Goal: Information Seeking & Learning: Learn about a topic

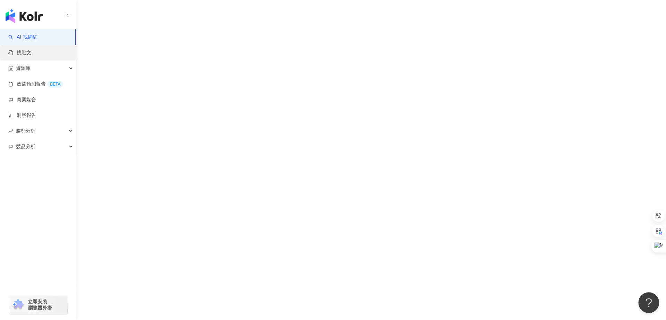
click at [31, 52] on link "找貼文" at bounding box center [19, 52] width 23 height 7
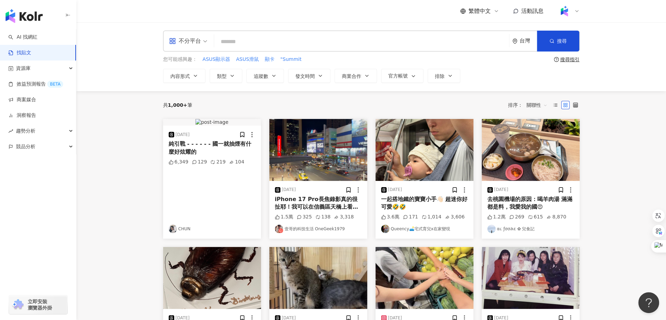
click at [241, 40] on input "search" at bounding box center [362, 41] width 290 height 15
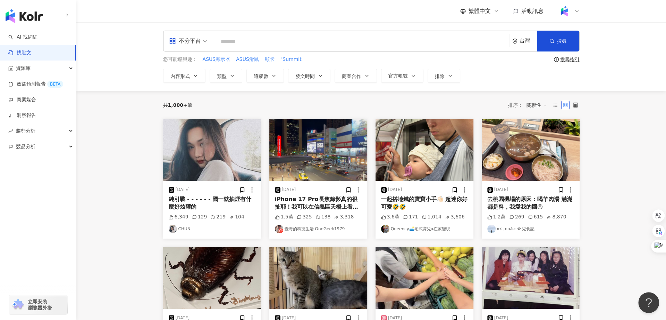
paste input "**********"
drag, startPoint x: 255, startPoint y: 43, endPoint x: 207, endPoint y: 42, distance: 48.3
click at [206, 42] on div "**********" at bounding box center [371, 41] width 417 height 21
click at [248, 41] on input "**********" at bounding box center [362, 41] width 290 height 15
drag, startPoint x: 260, startPoint y: 40, endPoint x: 383, endPoint y: 40, distance: 123.3
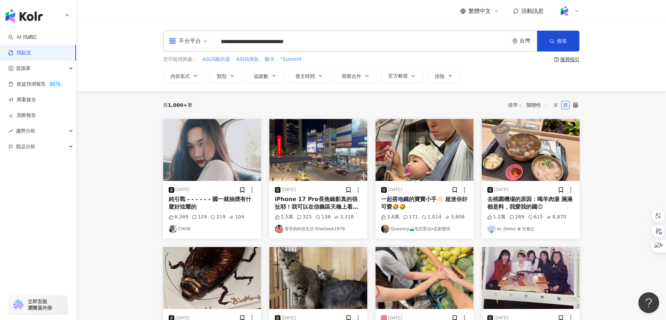
click at [383, 40] on input "**********" at bounding box center [362, 41] width 290 height 15
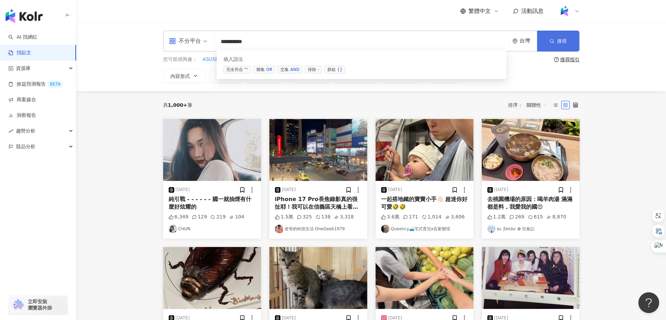
type input "*********"
click at [549, 42] on button "搜尋" at bounding box center [558, 41] width 42 height 21
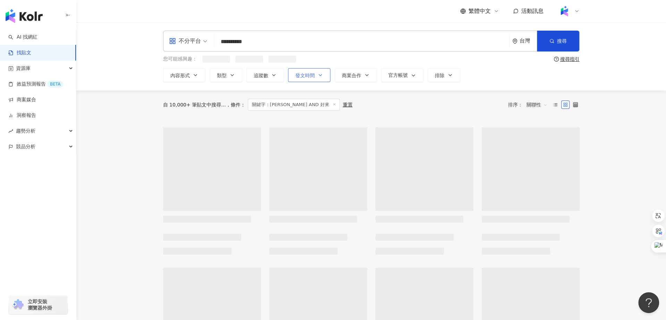
click at [311, 76] on span "發文時間" at bounding box center [305, 76] width 19 height 6
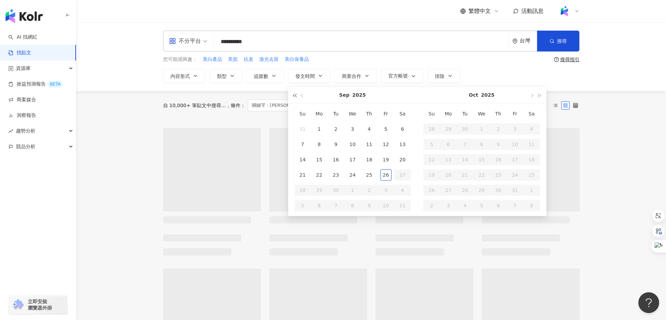
click at [295, 95] on span "button" at bounding box center [294, 95] width 3 height 3
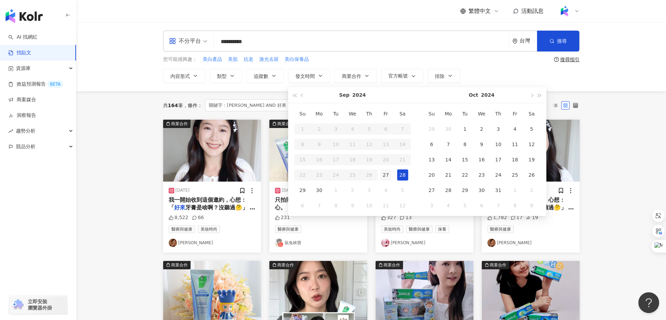
type input "**********"
click at [383, 174] on div "27" at bounding box center [386, 174] width 11 height 11
type input "**********"
click at [541, 94] on button "button" at bounding box center [540, 95] width 8 height 16
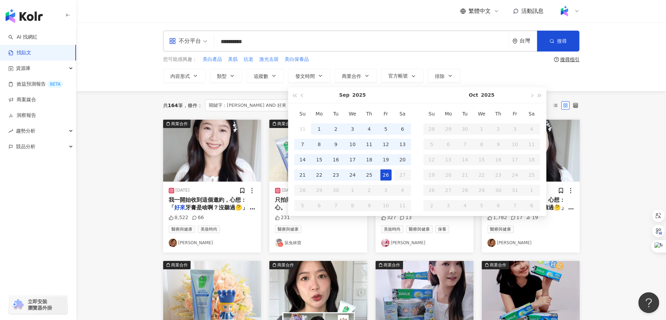
type input "**********"
click at [388, 175] on div "26" at bounding box center [386, 174] width 11 height 11
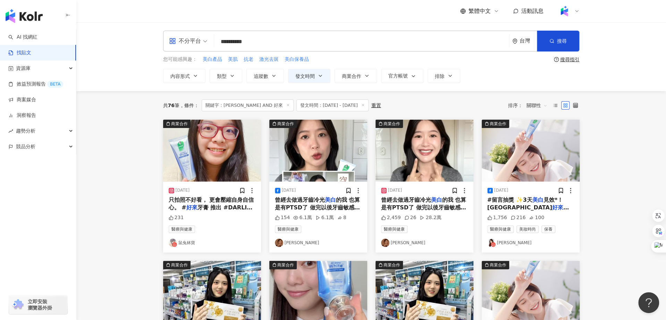
click at [529, 103] on span "關聯性" at bounding box center [537, 105] width 21 height 11
click at [536, 131] on div "互動數" at bounding box center [537, 131] width 19 height 8
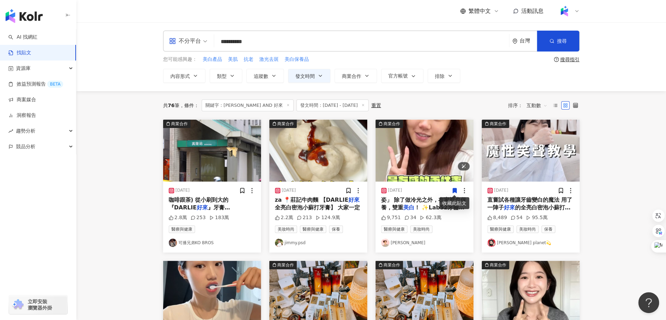
scroll to position [11, 0]
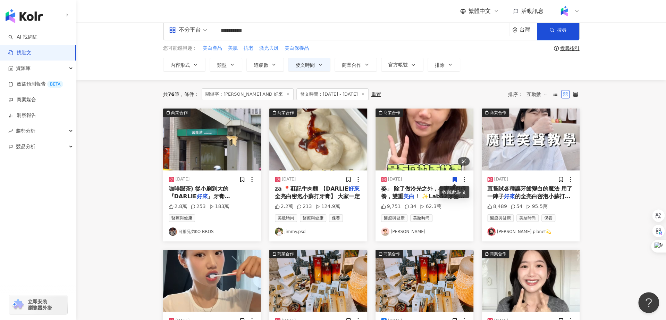
click at [403, 140] on img "button" at bounding box center [425, 139] width 98 height 62
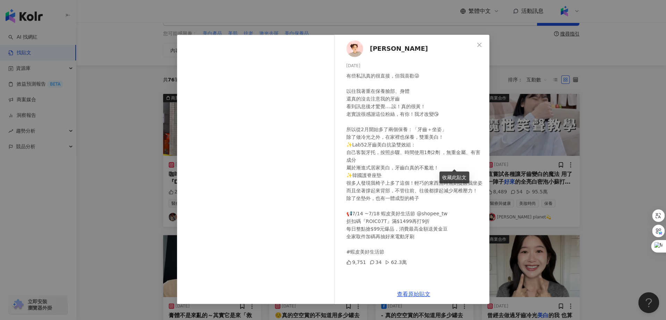
scroll to position [28, 0]
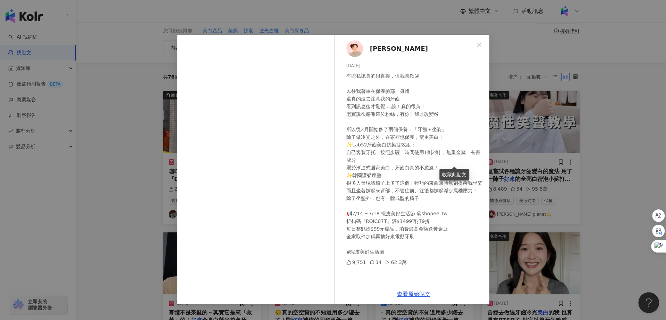
click at [369, 135] on div "有些私訊真的很直接，但我喜歡😜 以往我著重在保養臉部、身體 還真的沒去注意我的牙齒 看到訊息後才驚覺….誒！真的很黃！ 老實說很感謝這位粉絲，有你！我才改變😘…" at bounding box center [416, 163] width 138 height 183
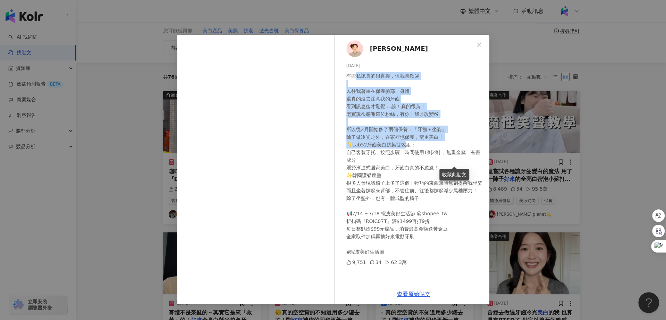
drag, startPoint x: 354, startPoint y: 74, endPoint x: 402, endPoint y: 143, distance: 84.4
click at [402, 143] on div "有些私訊真的很直接，但我喜歡😜 以往我著重在保養臉部、身體 還真的沒去注意我的牙齒 看到訊息後才驚覺….誒！真的很黃！ 老實說很感謝這位粉絲，有你！我才改變😘…" at bounding box center [416, 163] width 138 height 183
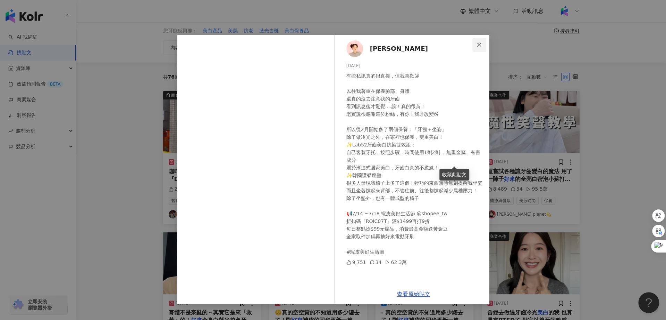
click at [478, 46] on icon "close" at bounding box center [480, 45] width 6 height 6
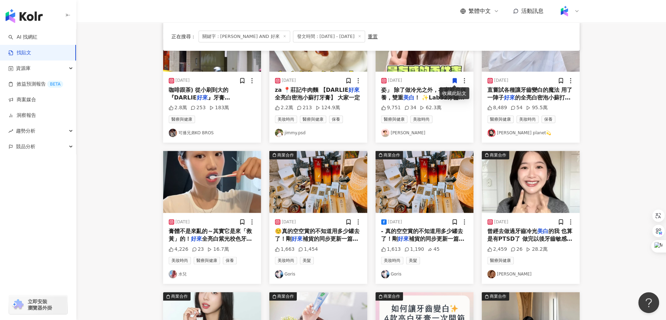
scroll to position [111, 0]
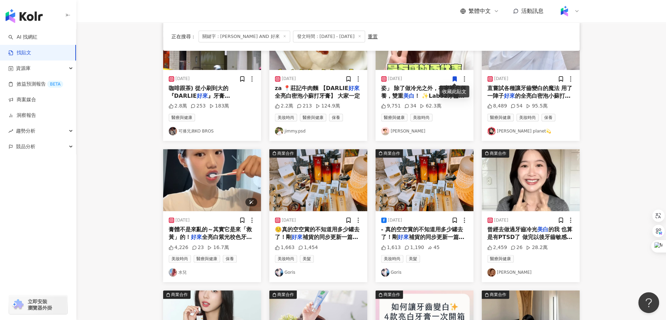
click at [221, 185] on img "button" at bounding box center [212, 180] width 98 height 62
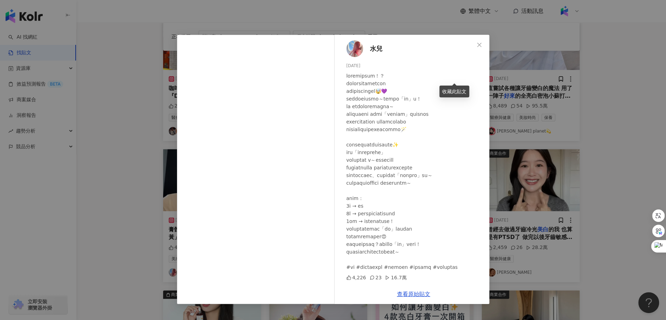
scroll to position [13, 0]
click at [588, 182] on div "水兒 [DATE] 4,226 23 16.7萬 查看原始貼文" at bounding box center [333, 160] width 666 height 320
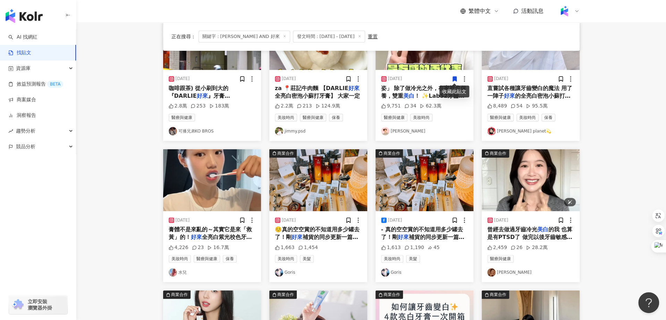
click at [533, 191] on img "button" at bounding box center [531, 180] width 98 height 62
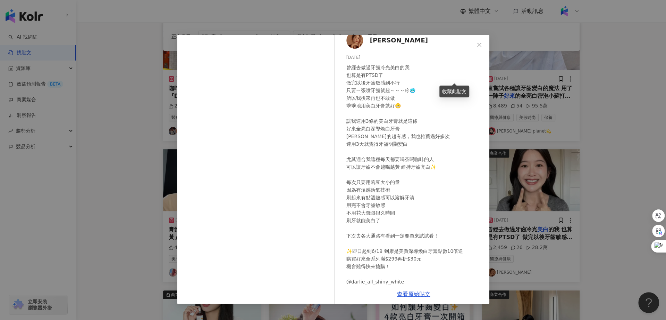
scroll to position [11, 0]
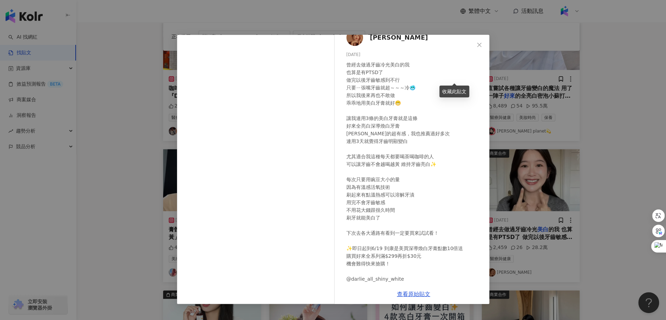
click at [647, 151] on div "[PERSON_NAME][DATE] 曾經去做過牙齒冷光美白的我 也算是有PTSD了 做完以後牙齒敏感到不行 只要ㄧ張嘴牙齒就超～～～冷🥶 所以我後來再也不…" at bounding box center [333, 160] width 666 height 320
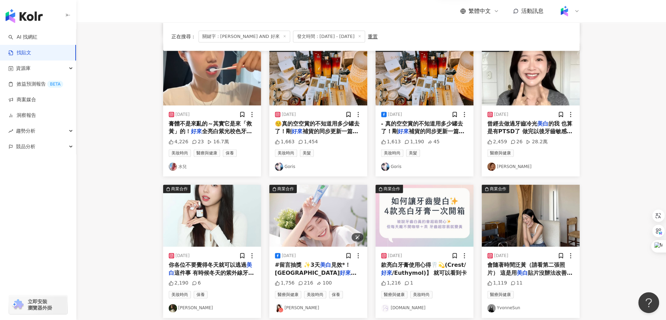
scroll to position [218, 0]
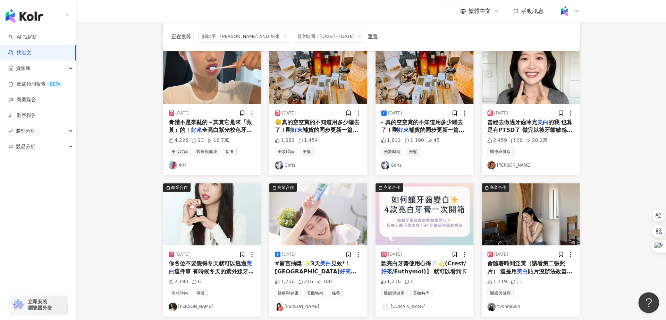
click at [231, 263] on span "你各位不要覺得冬天就可以逃過" at bounding box center [208, 263] width 78 height 7
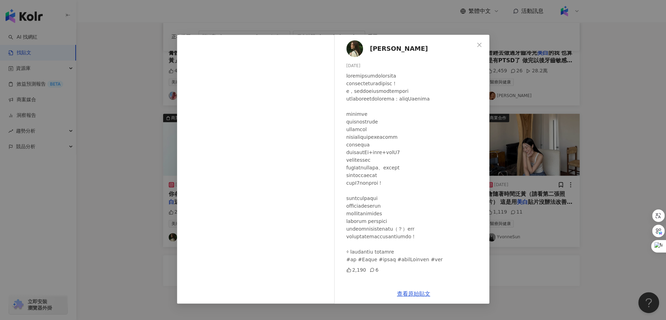
scroll to position [295, 0]
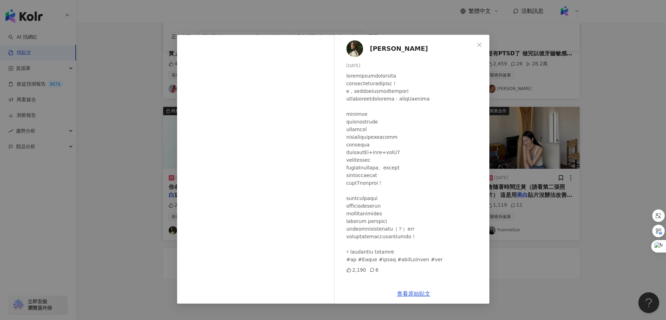
click at [521, 256] on div "[PERSON_NAME] [DATE] 2,190 6 查看原始貼文" at bounding box center [333, 160] width 666 height 320
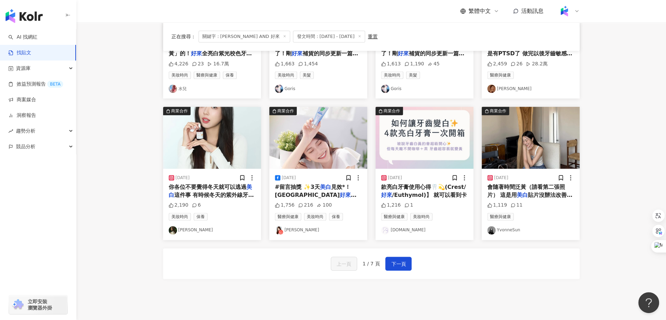
scroll to position [0, 0]
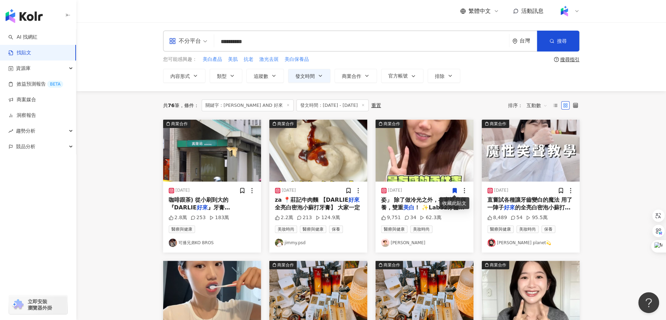
click at [231, 38] on input "*********" at bounding box center [362, 41] width 290 height 15
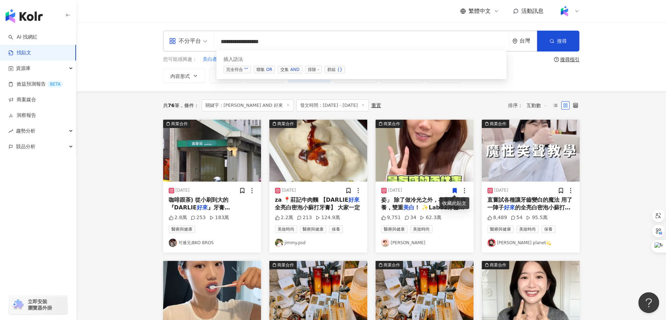
click at [295, 41] on input "**********" at bounding box center [362, 41] width 290 height 15
click at [284, 40] on input "**********" at bounding box center [362, 41] width 290 height 15
type input "**********"
click at [558, 41] on span "搜尋" at bounding box center [562, 41] width 10 height 6
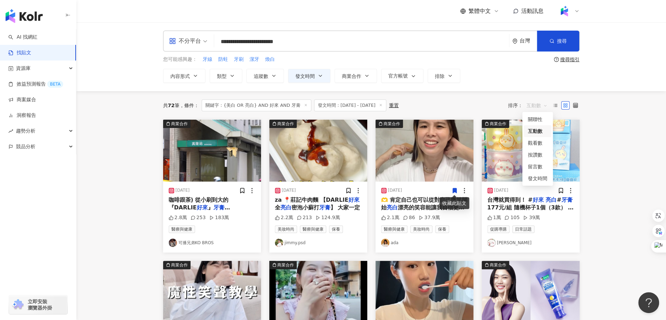
click at [546, 106] on span "互動數" at bounding box center [537, 105] width 21 height 11
click at [611, 149] on main "**********" at bounding box center [371, 306] width 590 height 569
click at [568, 59] on div "搜尋指引" at bounding box center [570, 60] width 19 height 6
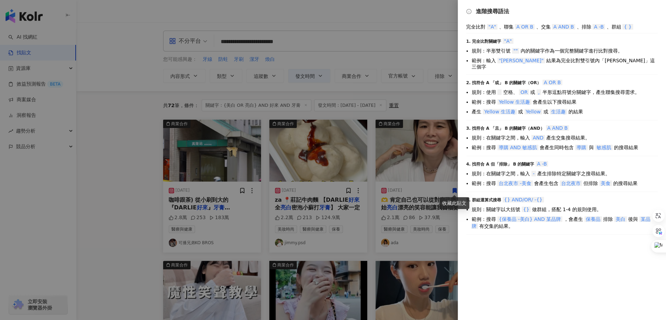
click at [422, 61] on div at bounding box center [333, 160] width 666 height 320
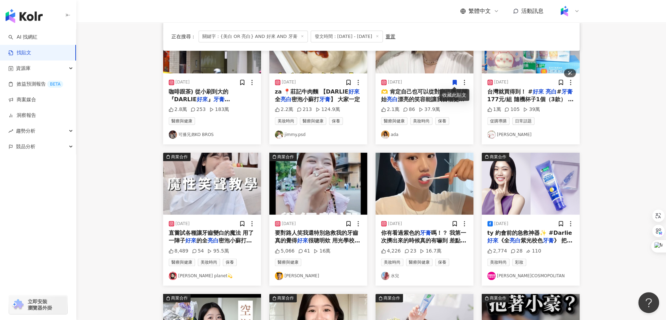
scroll to position [122, 0]
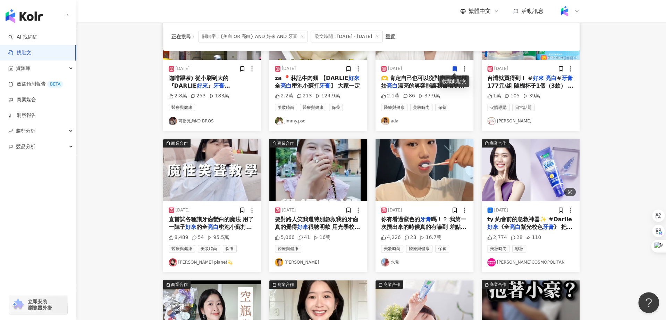
click at [532, 185] on img "button" at bounding box center [531, 170] width 98 height 62
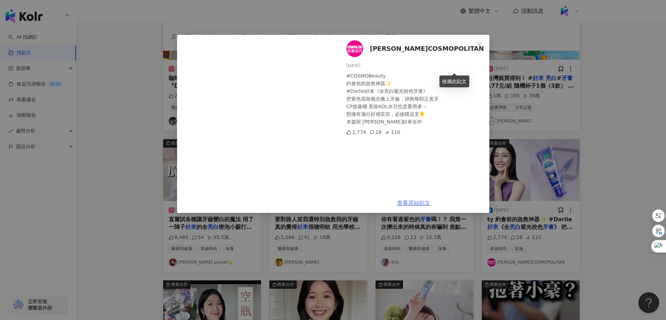
click at [418, 205] on link "查看原始貼文" at bounding box center [413, 202] width 33 height 7
click at [479, 45] on icon "close" at bounding box center [480, 45] width 6 height 6
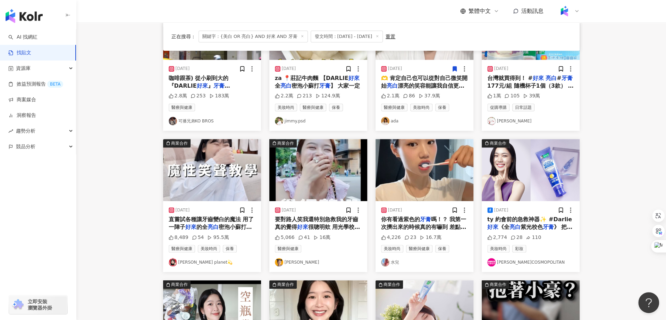
click at [391, 262] on link "水兒" at bounding box center [424, 262] width 87 height 8
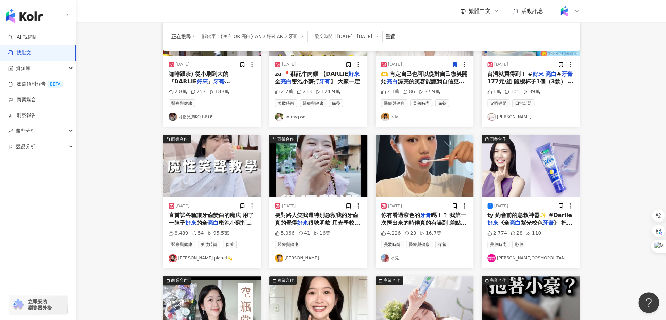
scroll to position [131, 0]
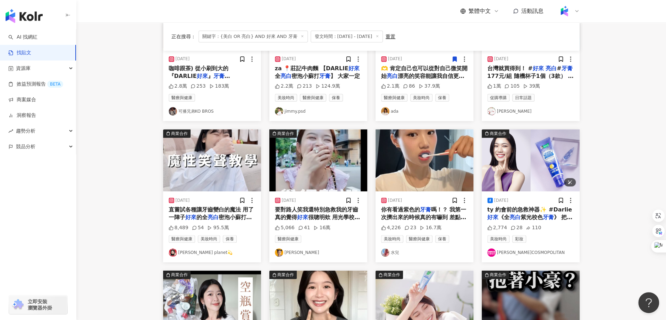
click at [516, 159] on img "button" at bounding box center [531, 160] width 98 height 62
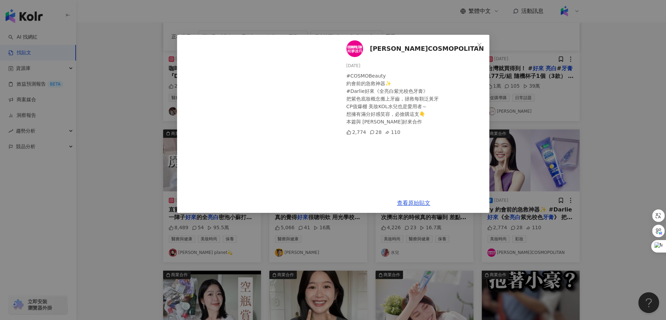
click at [586, 182] on div "[PERSON_NAME]COSMOPOLITAN [DATE] #COSMOBeauty 約會前的急救神器✨ #Darlie好來《全亮白紫光校色牙膏》 把紫…" at bounding box center [333, 160] width 666 height 320
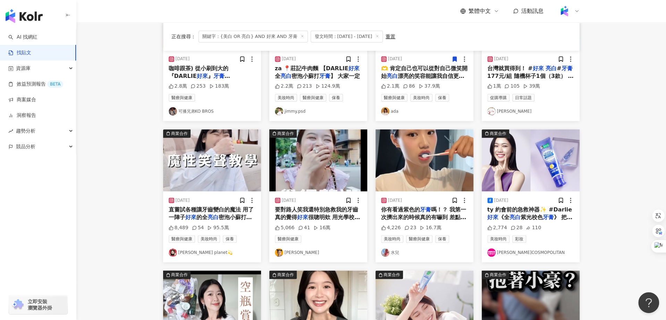
click at [238, 212] on div "直嘗試各種讓牙齒變白的魔法 用了一陣子 好來 的全 亮白 密泡小蘇打 牙膏 ，是透過天然可" at bounding box center [212, 214] width 87 height 16
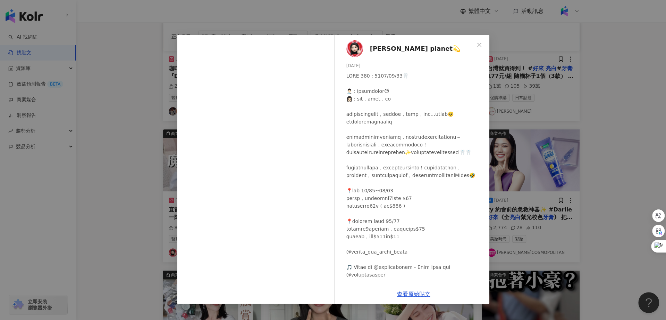
click at [381, 48] on span "[PERSON_NAME] planet💫" at bounding box center [415, 49] width 90 height 10
click at [479, 43] on icon "close" at bounding box center [480, 45] width 6 height 6
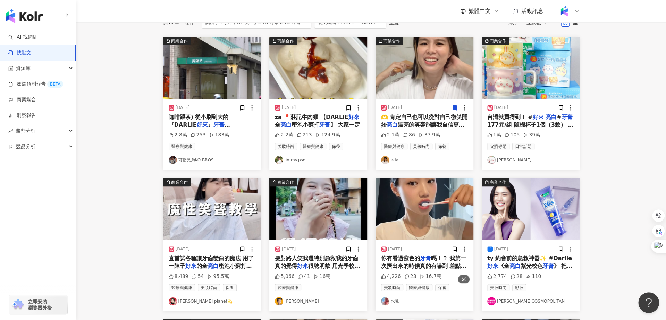
scroll to position [0, 0]
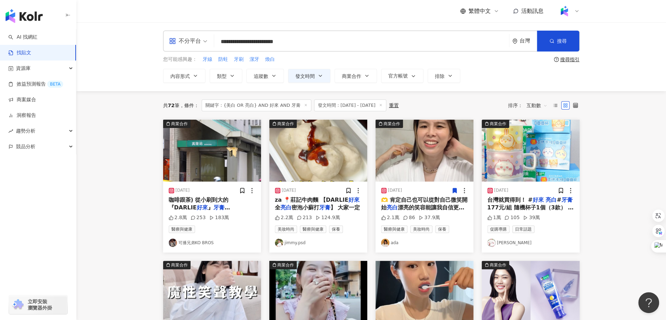
click at [433, 207] on span "漂亮的笑容能讓我自信更加分😆" at bounding box center [422, 211] width 83 height 14
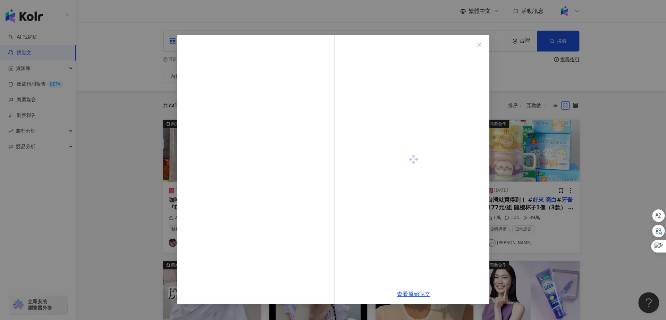
click at [136, 262] on div "查看原始貼文" at bounding box center [333, 160] width 666 height 320
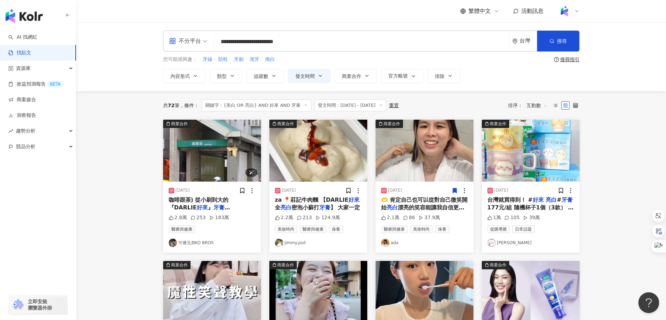
click at [215, 157] on img "button" at bounding box center [212, 150] width 98 height 62
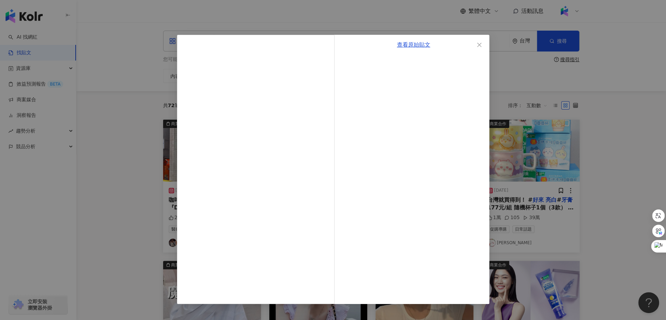
click at [114, 266] on div "查看原始貼文" at bounding box center [333, 160] width 666 height 320
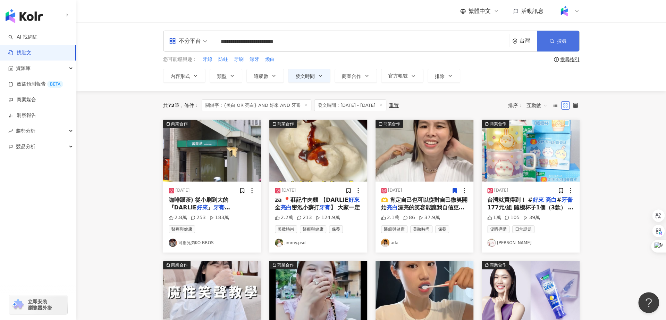
click at [555, 42] on button "搜尋" at bounding box center [558, 41] width 42 height 21
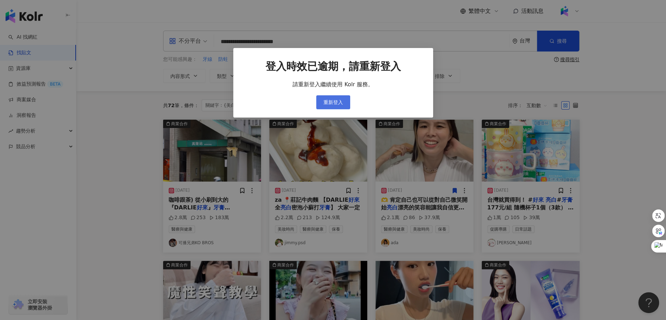
click at [328, 101] on span "重新登入" at bounding box center [333, 102] width 19 height 6
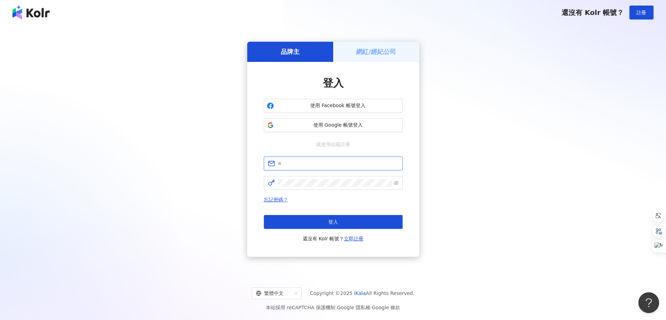
type input "**********"
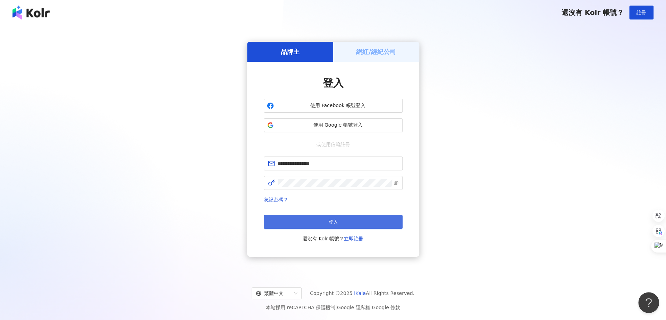
click at [318, 226] on button "登入" at bounding box center [333, 222] width 139 height 14
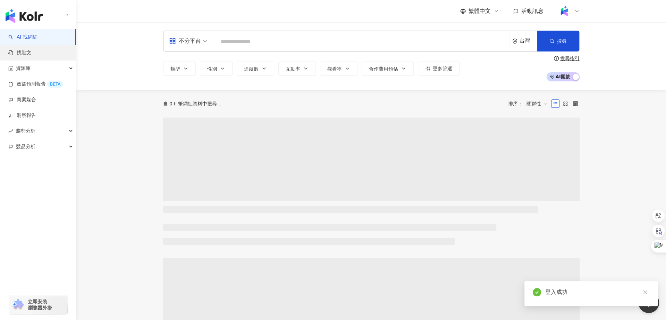
click at [31, 50] on link "找貼文" at bounding box center [19, 52] width 23 height 7
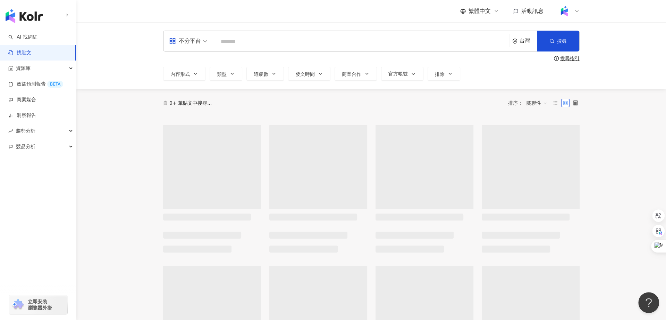
click at [226, 43] on input "search" at bounding box center [362, 41] width 290 height 15
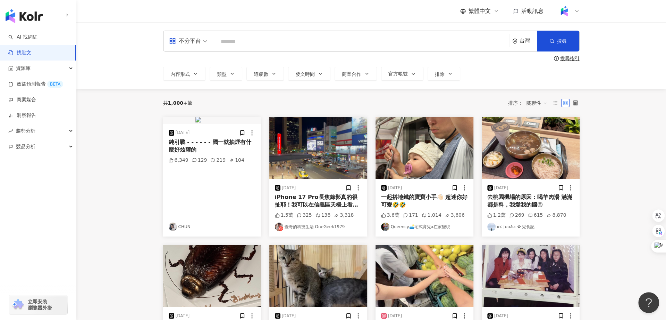
click at [226, 43] on input "search" at bounding box center [362, 41] width 290 height 15
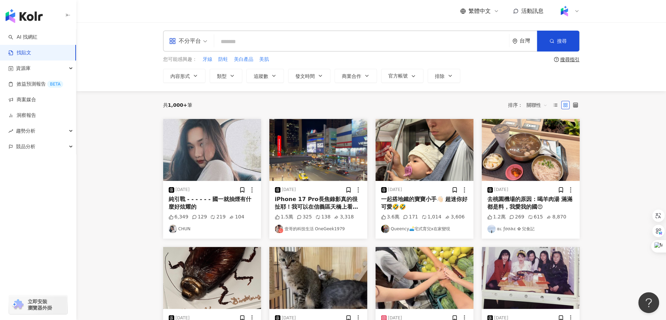
type input "*"
type input "**********"
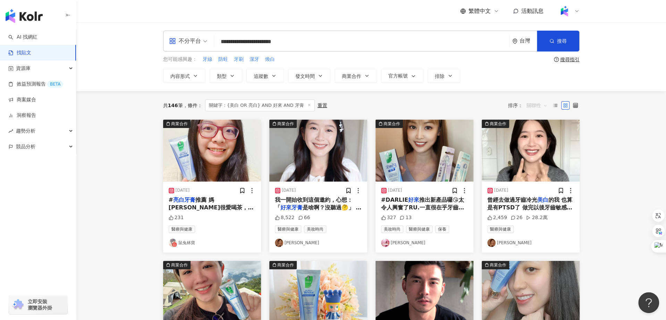
click at [528, 105] on span "關聯性" at bounding box center [537, 105] width 21 height 11
click at [537, 127] on div "互動數" at bounding box center [537, 131] width 19 height 8
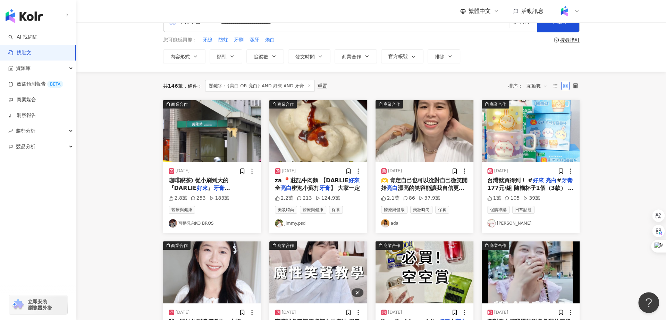
scroll to position [21, 0]
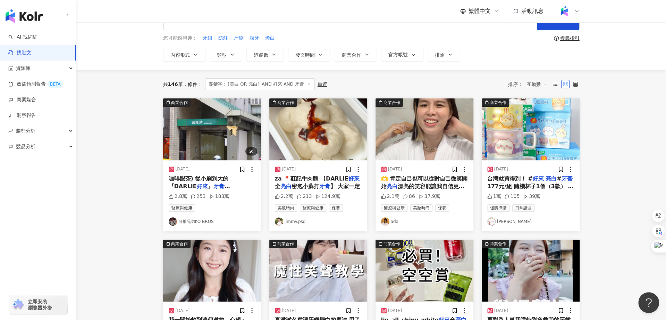
click at [212, 144] on img "button" at bounding box center [212, 129] width 98 height 62
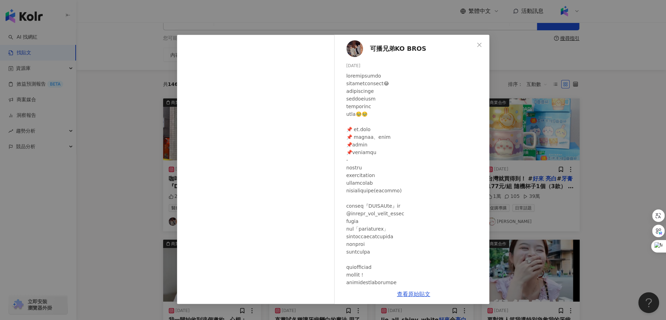
click at [125, 214] on div "可播兄弟KO BROS [DATE] 2.8萬 253 183萬 查看原始貼文" at bounding box center [333, 160] width 666 height 320
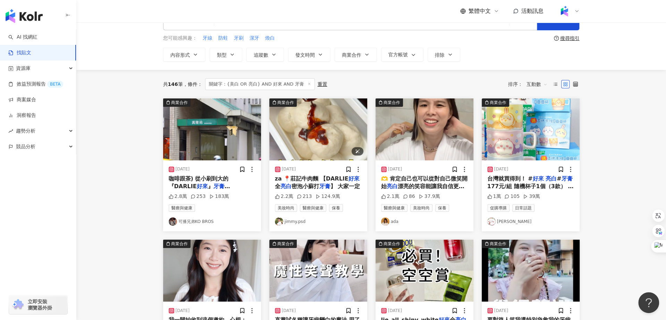
click at [314, 121] on img "button" at bounding box center [319, 129] width 98 height 62
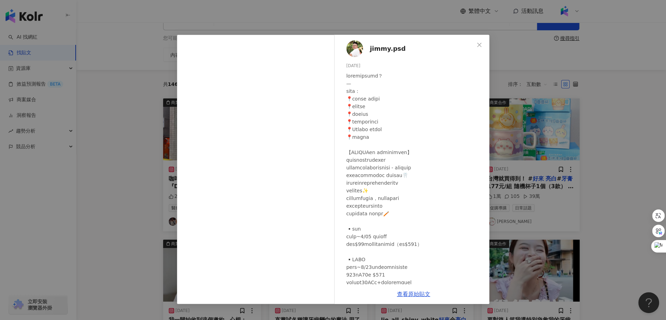
click at [121, 216] on div "[PERSON_NAME].psd [DATE] 2.2萬 213 124.9萬 查看原始貼文" at bounding box center [333, 160] width 666 height 320
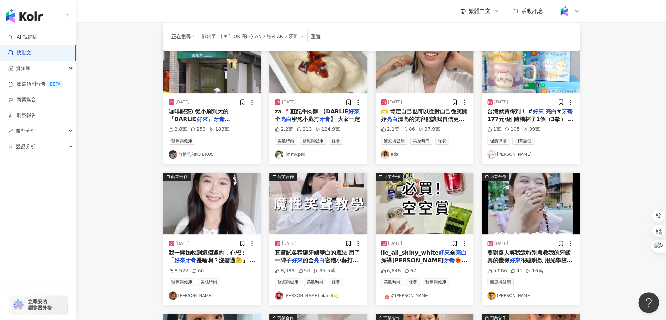
scroll to position [91, 0]
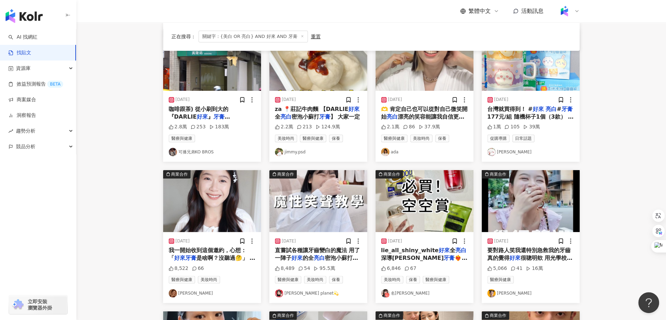
click at [539, 258] on span "很聰明欸 用光學校色原理，紫色+黃色" at bounding box center [530, 261] width 85 height 14
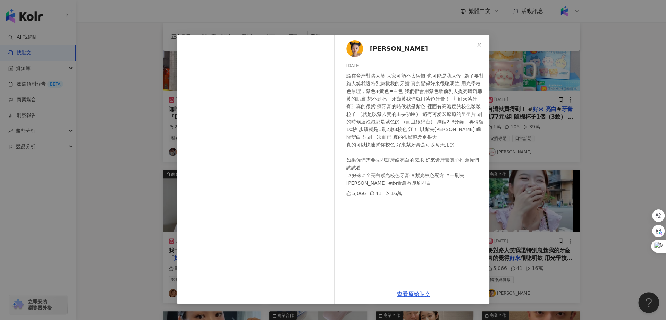
click at [140, 197] on div "Gisele Lai [DATE] 論在台灣對路人笑 大家可能不太習慣 也可能是我太怪  為了要對路人笑我還特別急救我的牙齒 真的覺得好來很聰明欸 用光學校色…" at bounding box center [333, 160] width 666 height 320
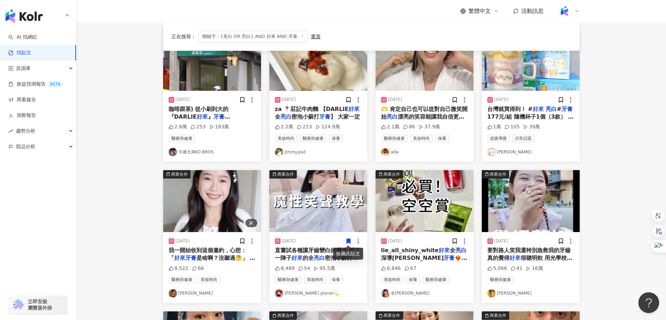
click at [213, 212] on img "button" at bounding box center [212, 201] width 98 height 62
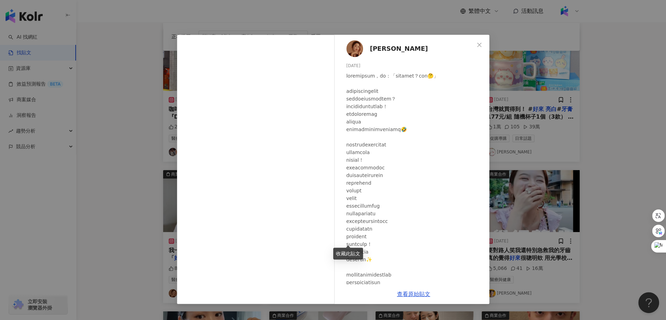
click at [148, 208] on div "[PERSON_NAME][DATE] 8,522 66 查看原始貼文" at bounding box center [333, 160] width 666 height 320
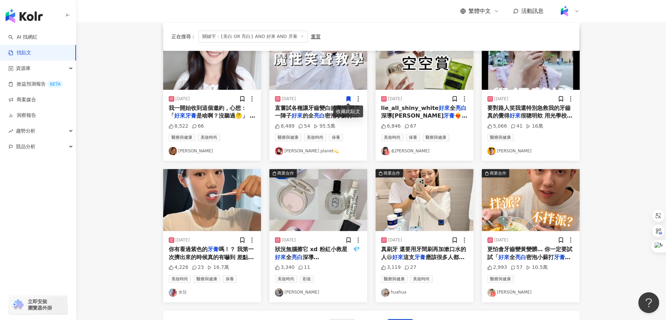
scroll to position [244, 0]
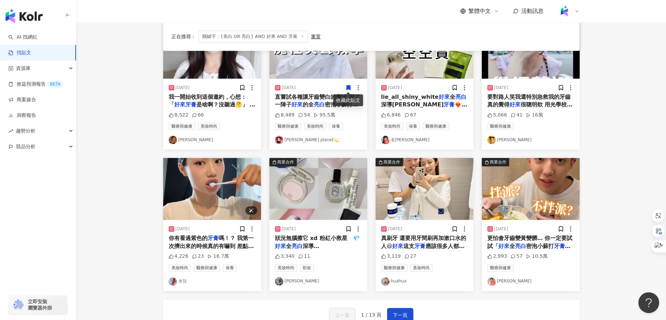
click at [217, 189] on img "button" at bounding box center [212, 189] width 98 height 62
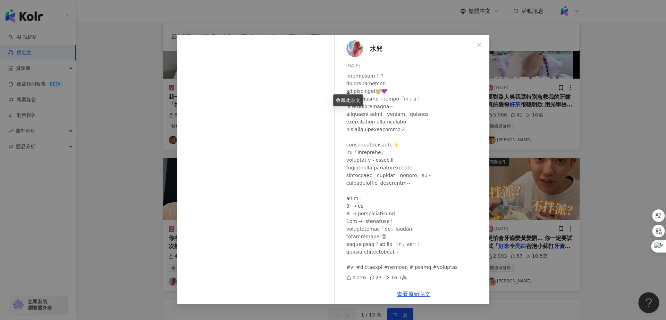
click at [162, 193] on div "水兒 [DATE] 4,226 23 16.7萬 查看原始貼文" at bounding box center [333, 160] width 666 height 320
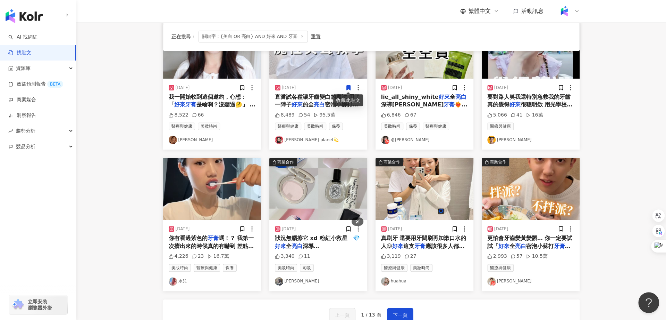
scroll to position [224, 0]
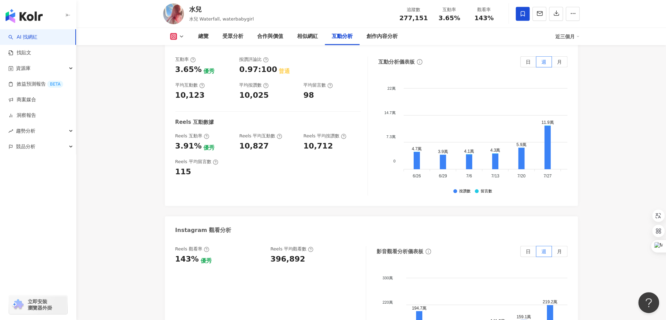
scroll to position [1462, 0]
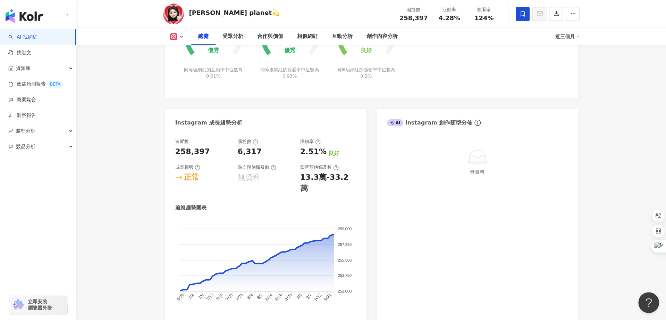
scroll to position [309, 0]
click at [483, 164] on icon at bounding box center [477, 157] width 22 height 16
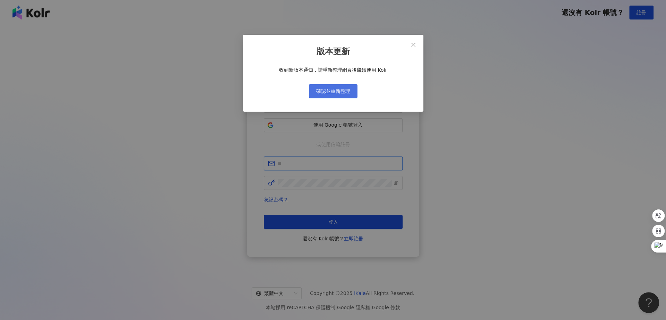
type input "**********"
click at [350, 84] on button "確認並重新整理" at bounding box center [333, 91] width 49 height 14
